Goal: Check status: Check status

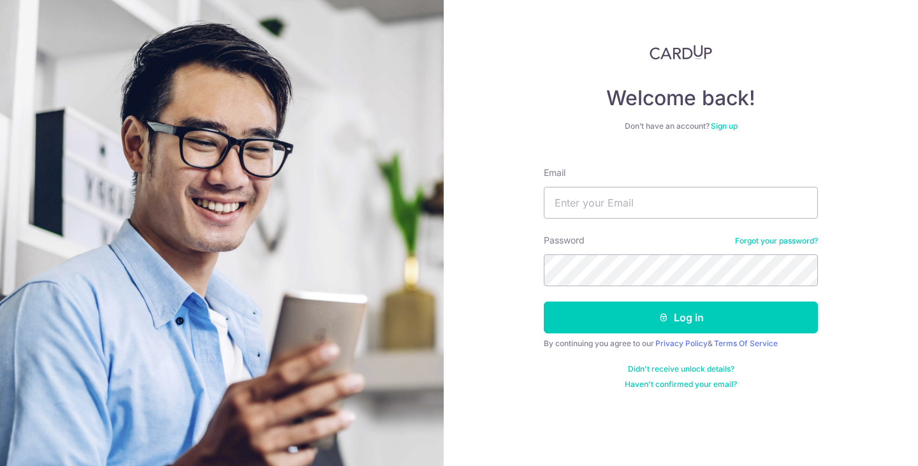
click at [591, 215] on input "Email" at bounding box center [681, 203] width 274 height 32
type input "[EMAIL_ADDRESS][DOMAIN_NAME]"
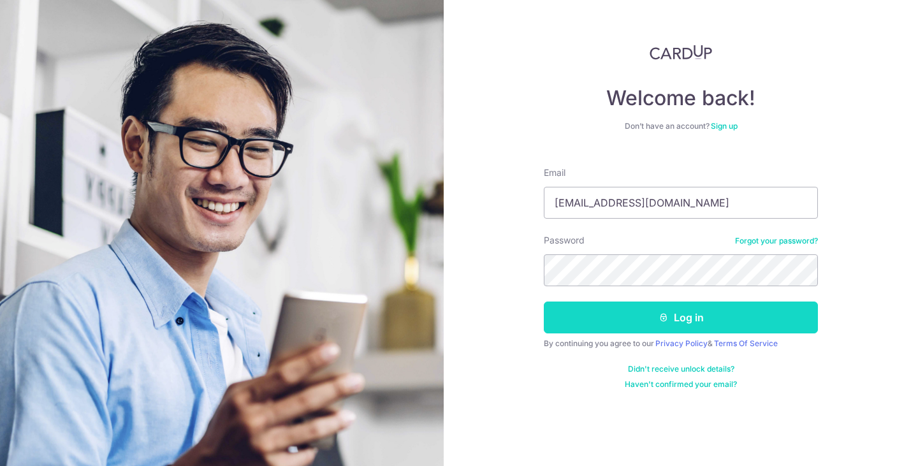
click at [678, 312] on button "Log in" at bounding box center [681, 318] width 274 height 32
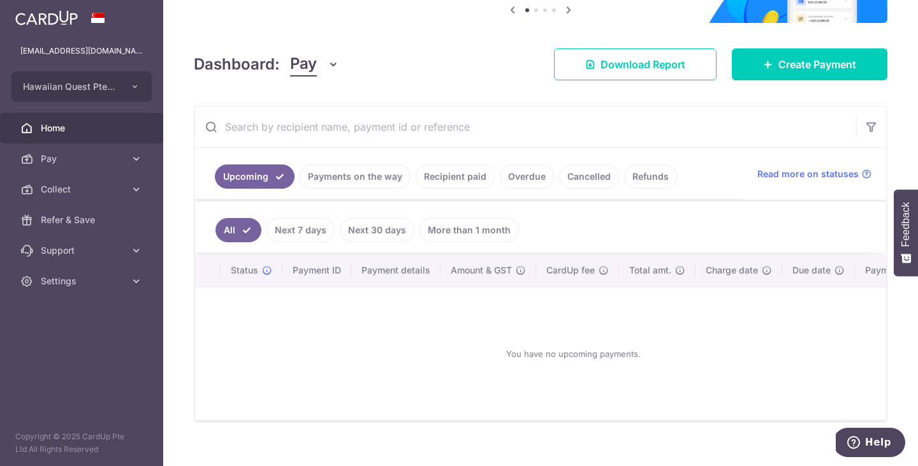
click at [361, 182] on link "Payments on the way" at bounding box center [355, 177] width 111 height 24
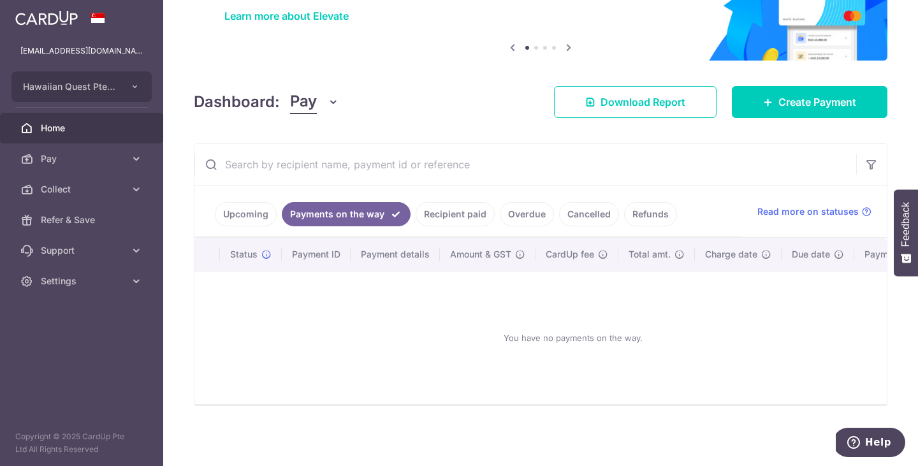
click at [439, 223] on link "Recipient paid" at bounding box center [455, 214] width 79 height 24
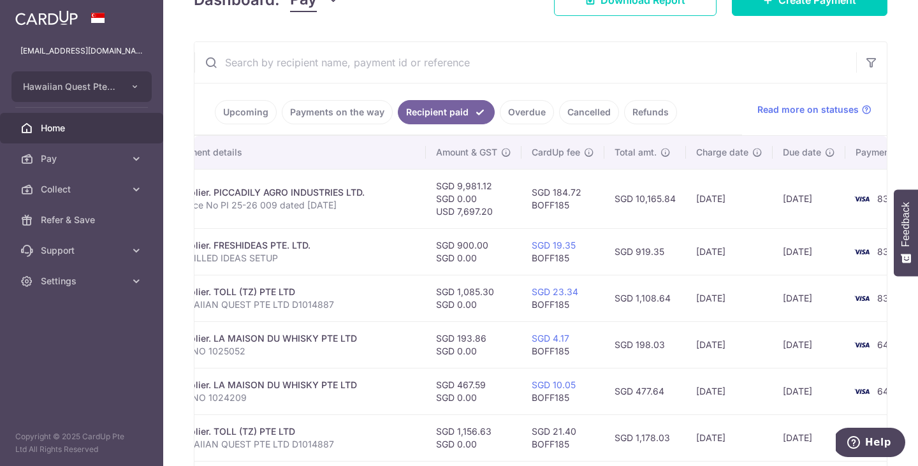
scroll to position [0, 0]
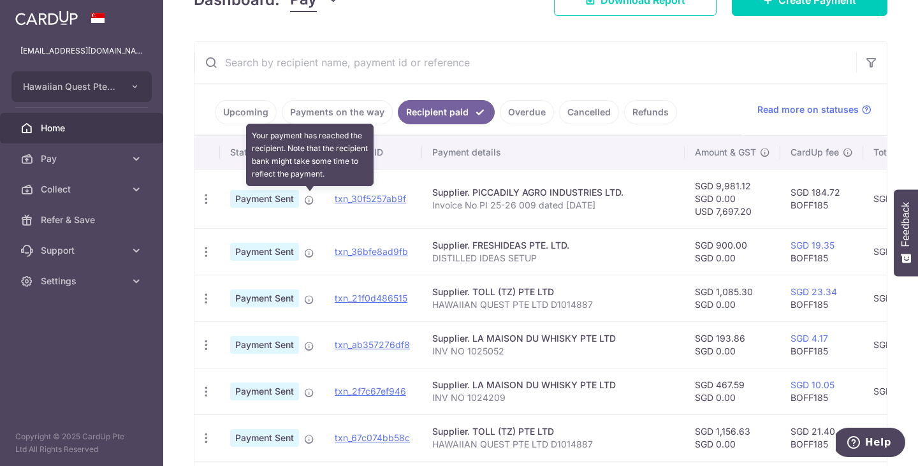
click at [310, 196] on icon at bounding box center [309, 200] width 10 height 10
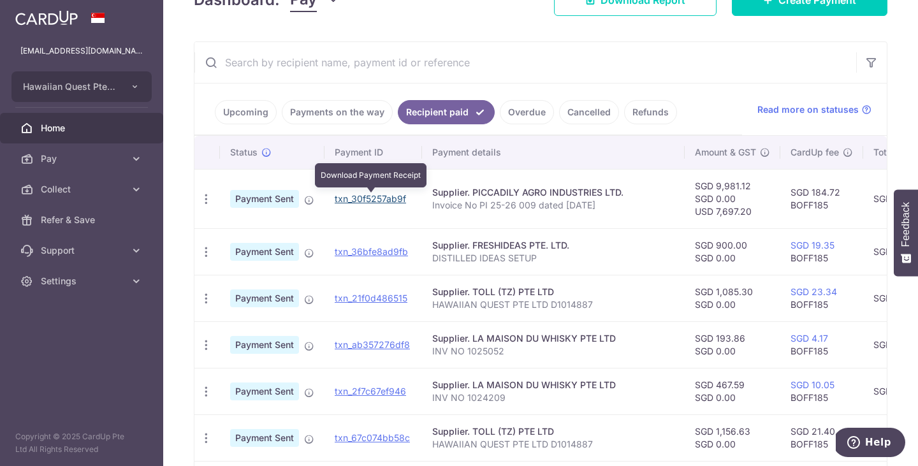
click at [383, 197] on link "txn_30f5257ab9f" at bounding box center [370, 198] width 71 height 11
